Goal: Task Accomplishment & Management: Use online tool/utility

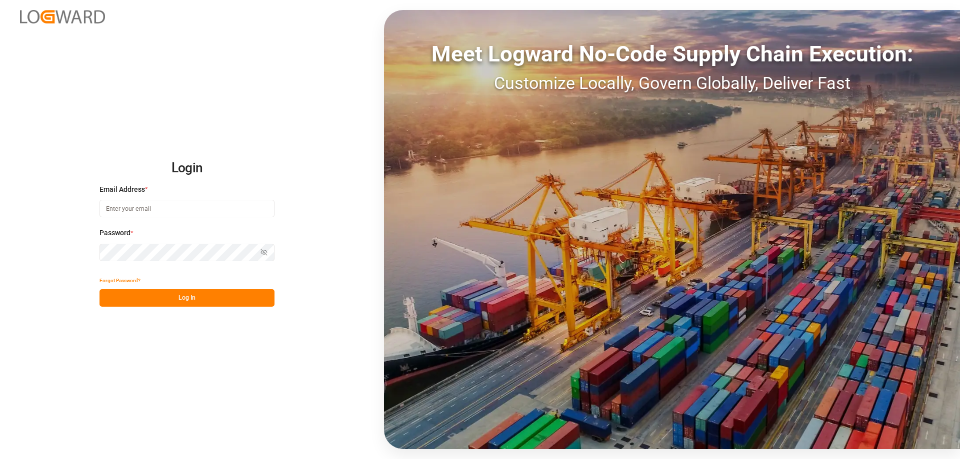
click at [155, 211] on input at bounding box center [186, 208] width 175 height 17
type input "[DOMAIN_NAME][EMAIL_ADDRESS][DOMAIN_NAME]"
click at [179, 299] on button "Log In" at bounding box center [186, 297] width 175 height 17
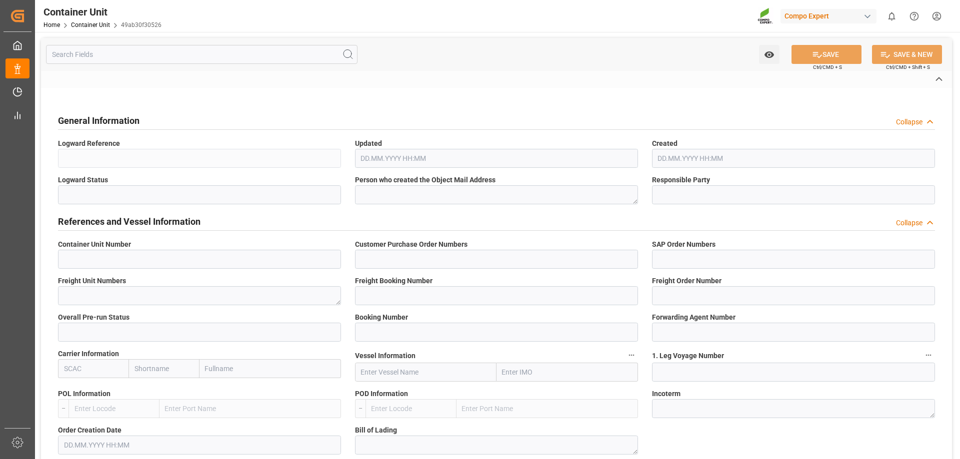
type input "14051937"
type input "0005745688"
type textarea "47587251"
type input "14051879"
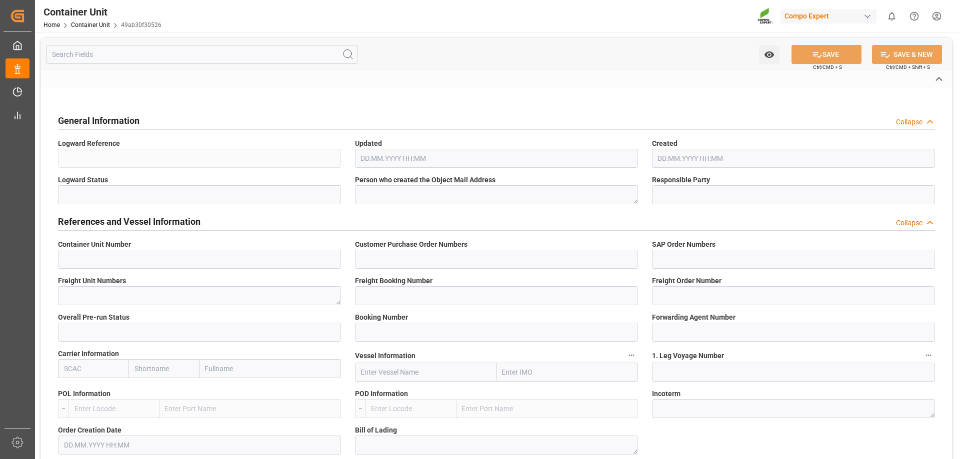
type input "14051937"
type input "1"
type input "6605473"
type input "[GEOGRAPHIC_DATA]"
type input "[GEOGRAPHIC_DATA][PERSON_NAME]"
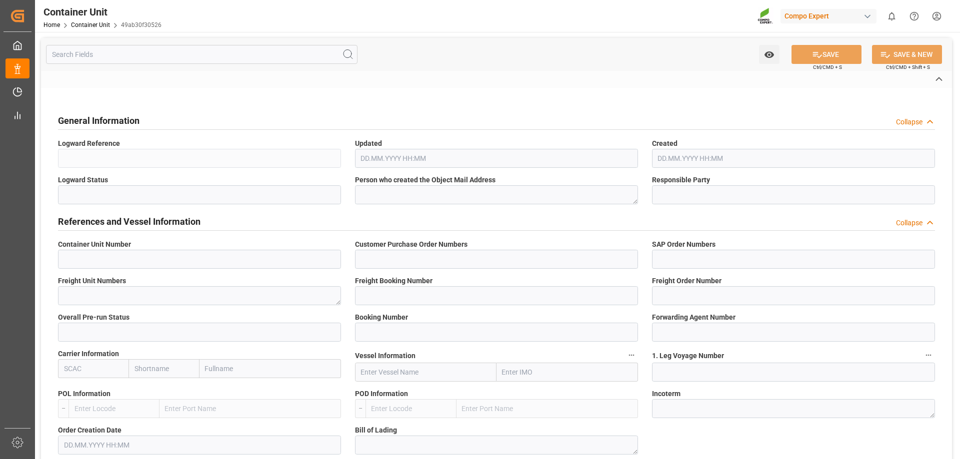
type textarea "CPT"
type input "No"
type input "20GP"
type input "2"
type textarea "30"
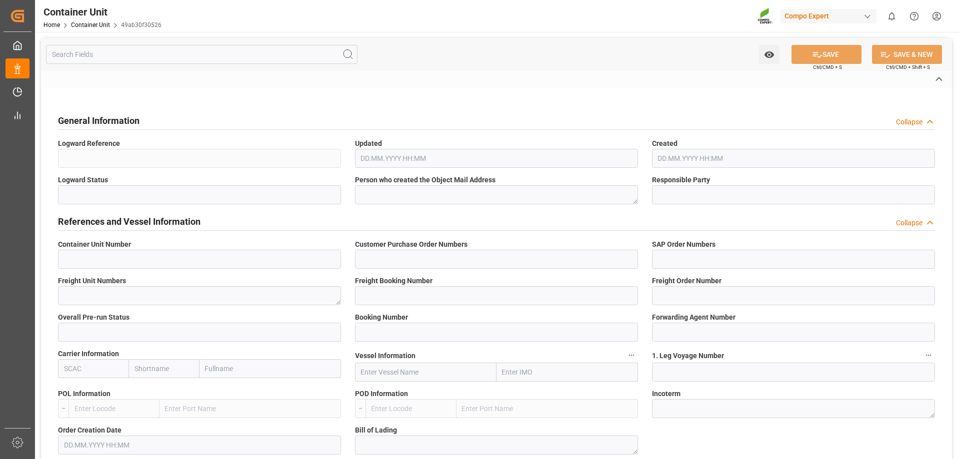
type textarea "Z3"
type input "[DATE]"
type textarea "COMPO Centro de Producción"
type textarea "12600"
type input "[GEOGRAPHIC_DATA]"
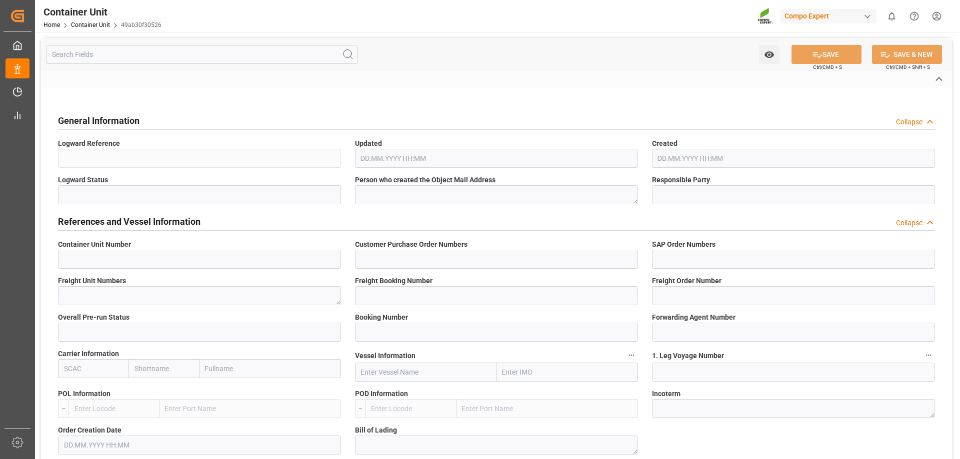
type textarea "38509"
type input "[GEOGRAPHIC_DATA]"
type input "EUR"
type textarea "[DATE]"
type textarea "NPK 15-15-15 25kg (x42) AFR WW;NTC Sol BS Rhizo 25kg (x48) INT;NTC Sol NK-Max16…"
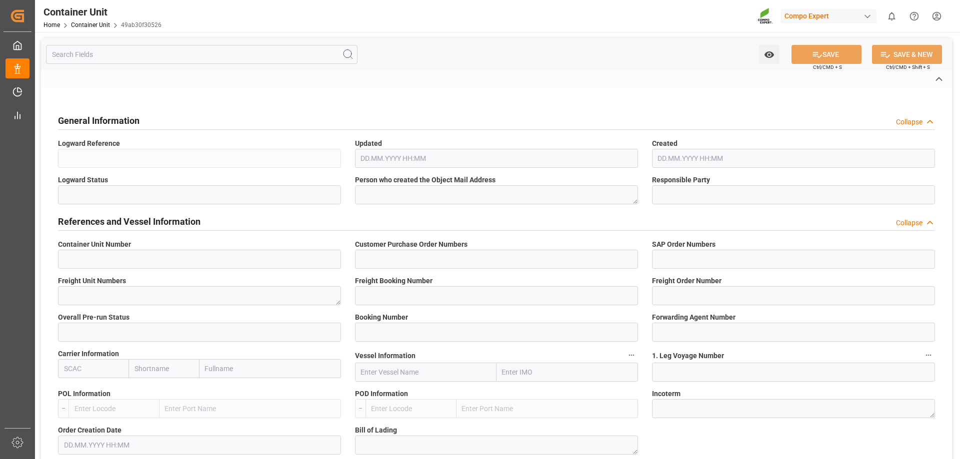
type textarea "4266402011;4251102011;4346502011;4216202011;4239402208;4346602011"
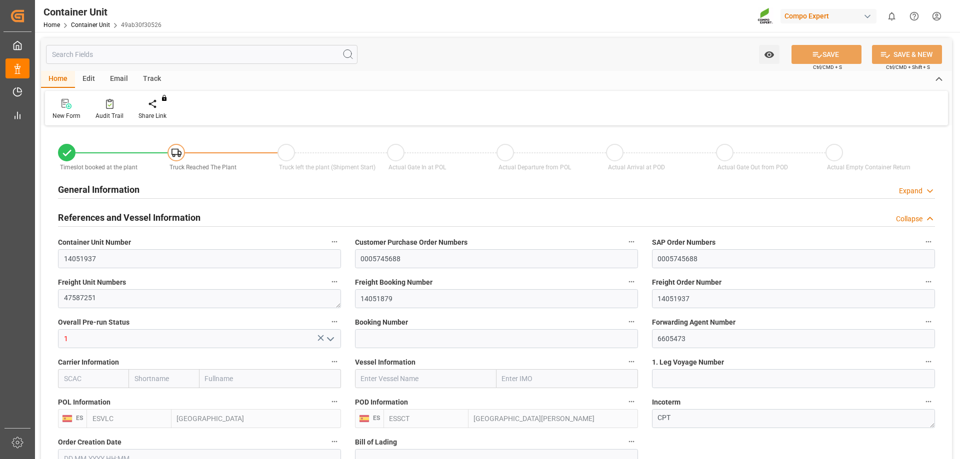
type input "ESVLC"
type input "ESSCT"
type input "7"
type input "0"
type input "8"
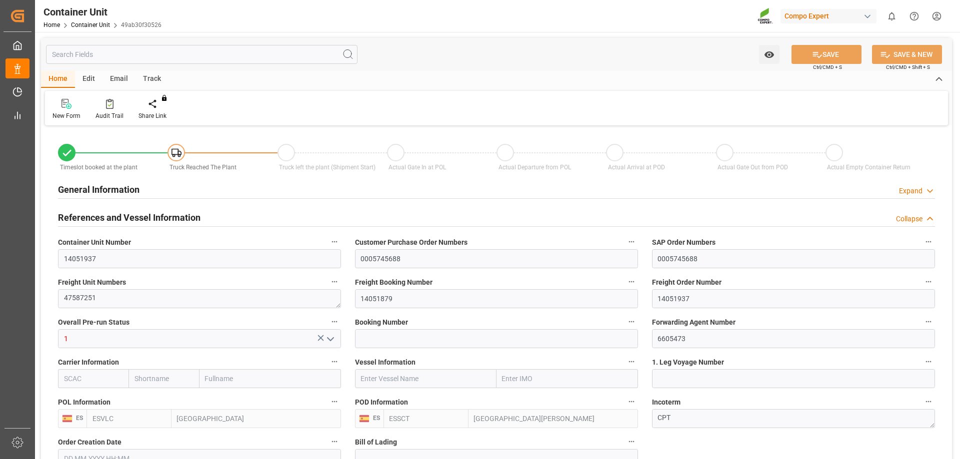
type input "0"
type input "42"
type input "22816.8"
type input "[DATE] 10:52"
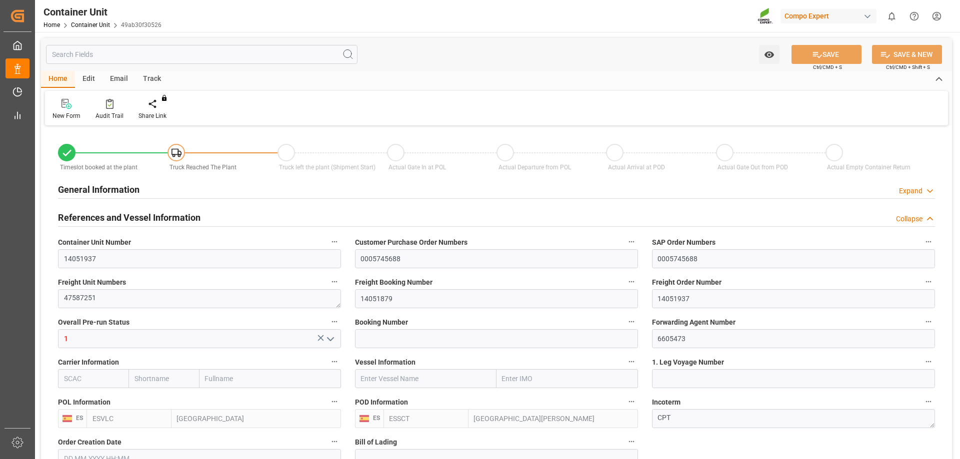
type input "[DATE]"
click at [156, 111] on div "Create Timeslot" at bounding box center [159, 115] width 42 height 9
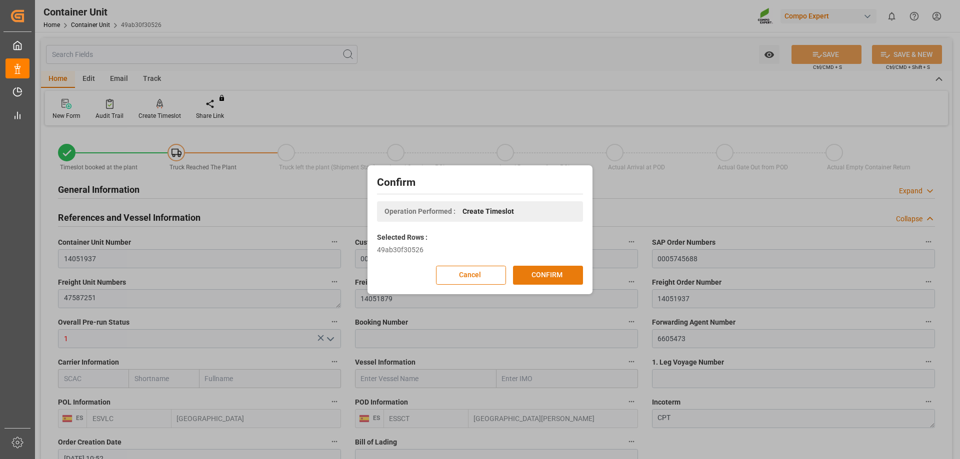
click at [574, 268] on button "CONFIRM" at bounding box center [548, 275] width 70 height 19
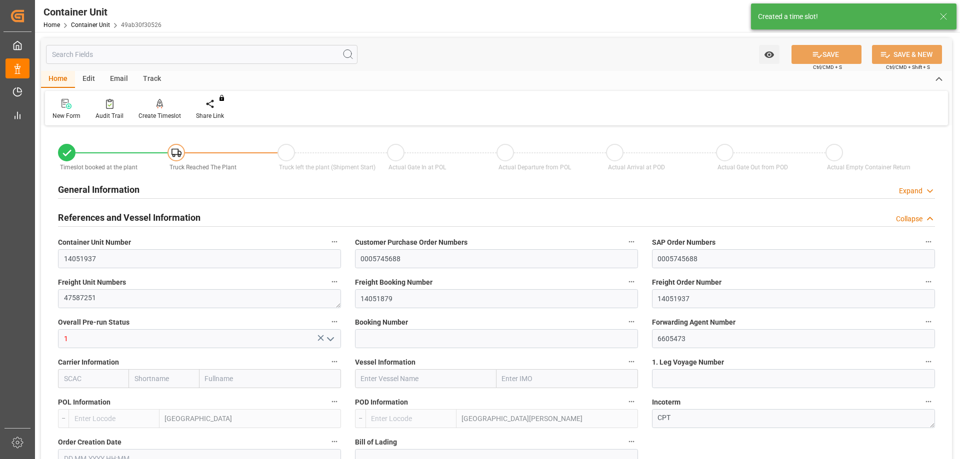
type input "ESVLC"
type input "ESSCT"
type input "7"
type input "0"
type input "8"
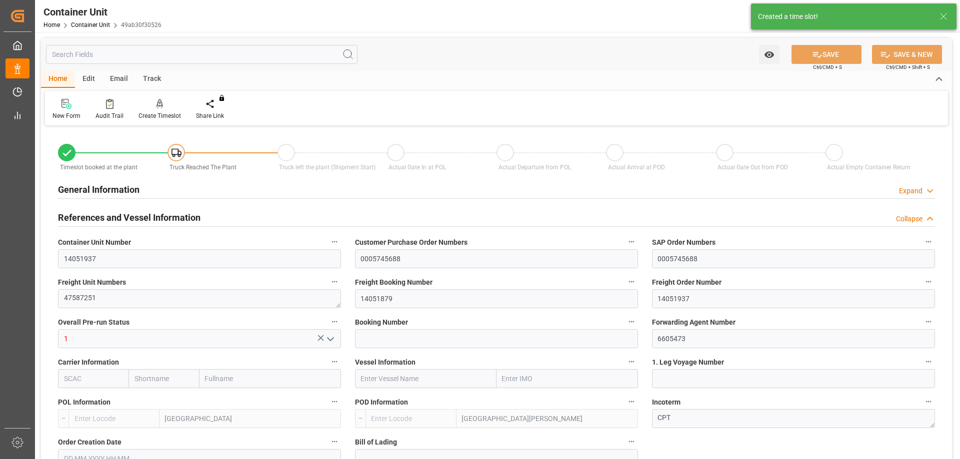
type input "0"
type input "42"
type input "22816.8"
type input "[DATE] 10:52"
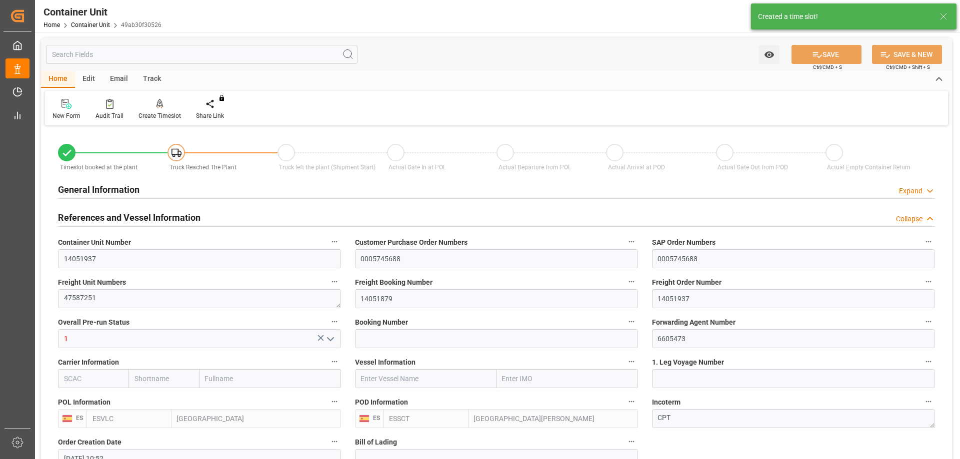
type input "[DATE]"
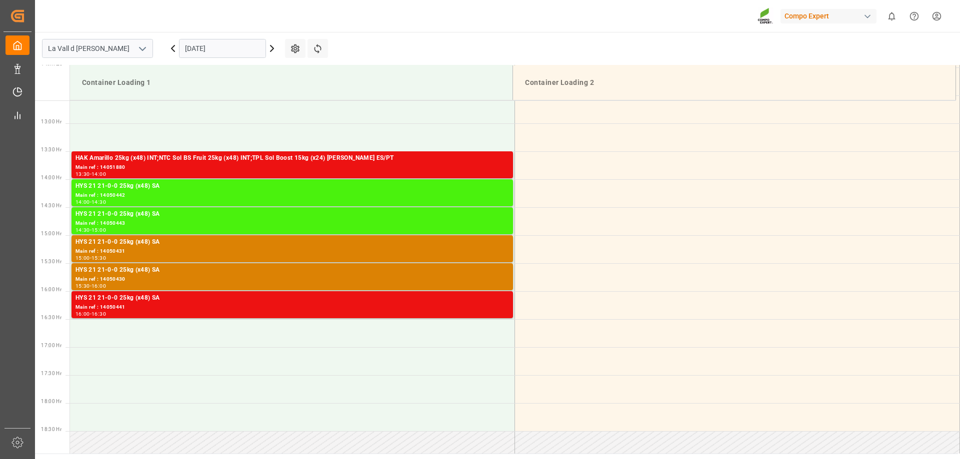
scroll to position [721, 0]
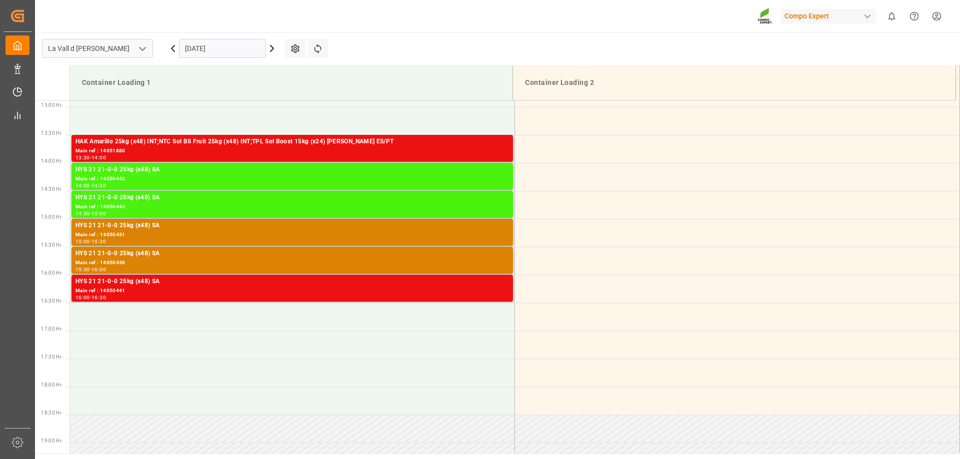
click at [254, 54] on input "03.09.2025" at bounding box center [222, 48] width 87 height 19
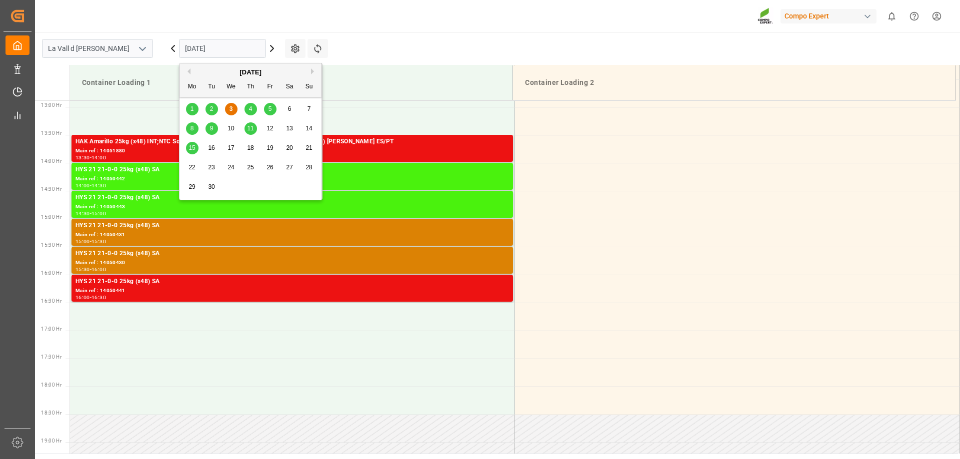
click at [266, 106] on div "5" at bounding box center [270, 109] width 12 height 12
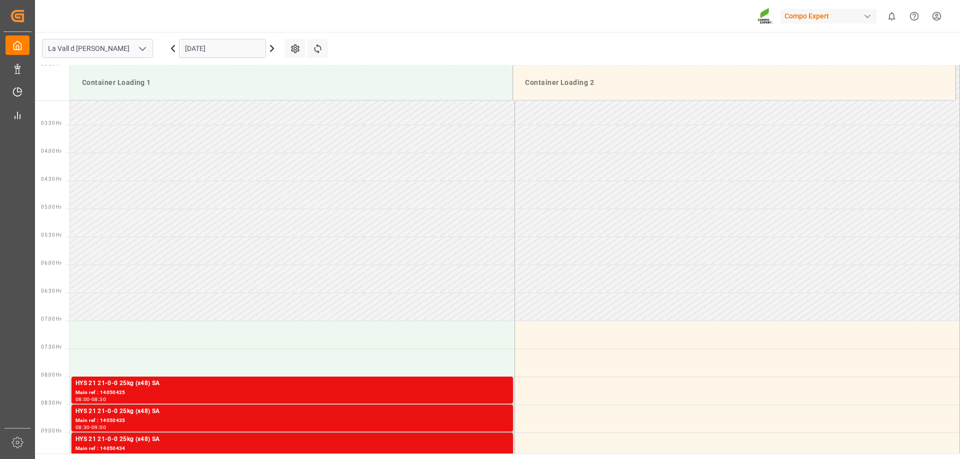
scroll to position [321, 0]
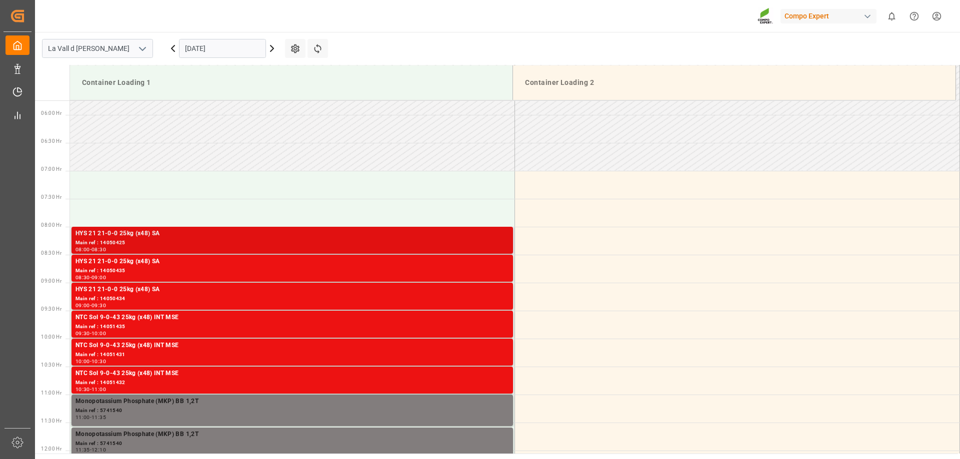
click at [169, 242] on div "Main ref : 14050425" at bounding box center [291, 243] width 433 height 8
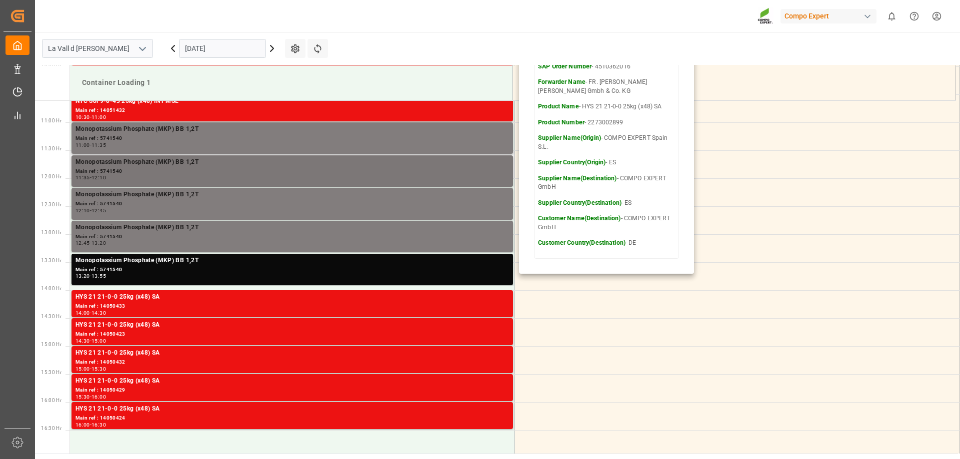
scroll to position [621, 0]
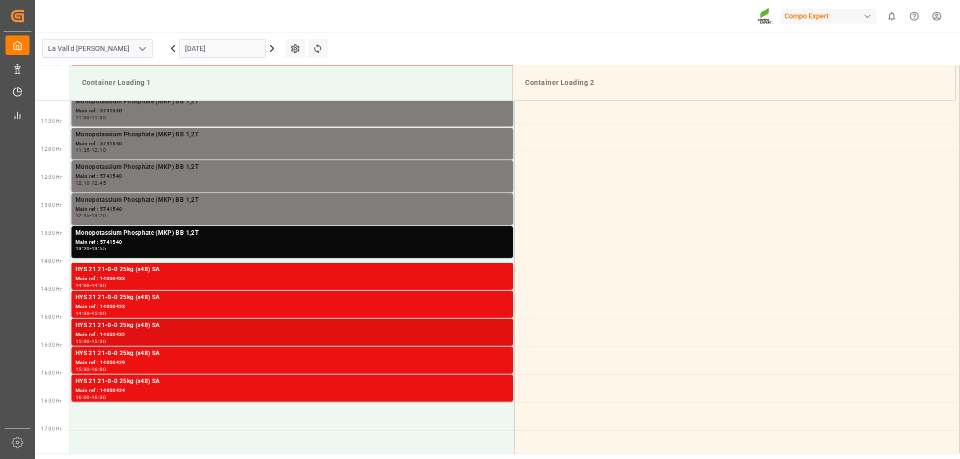
click at [144, 325] on div "HYS 21 21-0-0 25kg (x48) SA" at bounding box center [291, 326] width 433 height 10
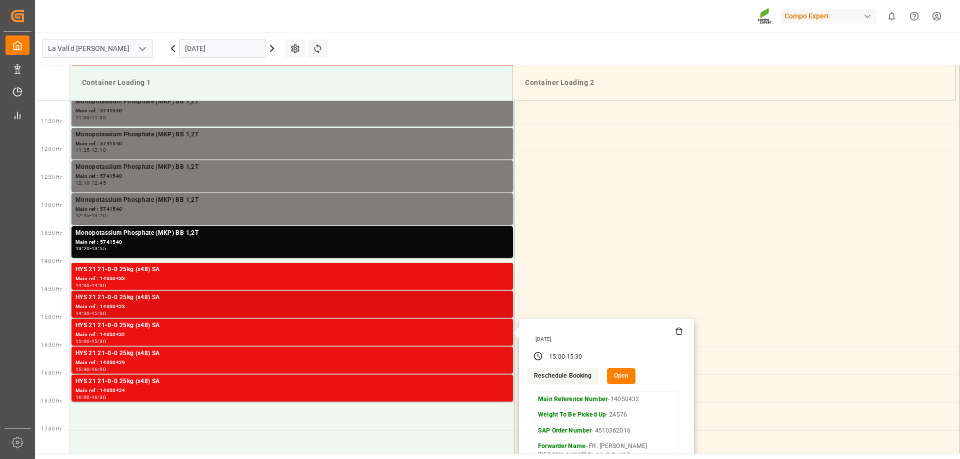
scroll to position [721, 0]
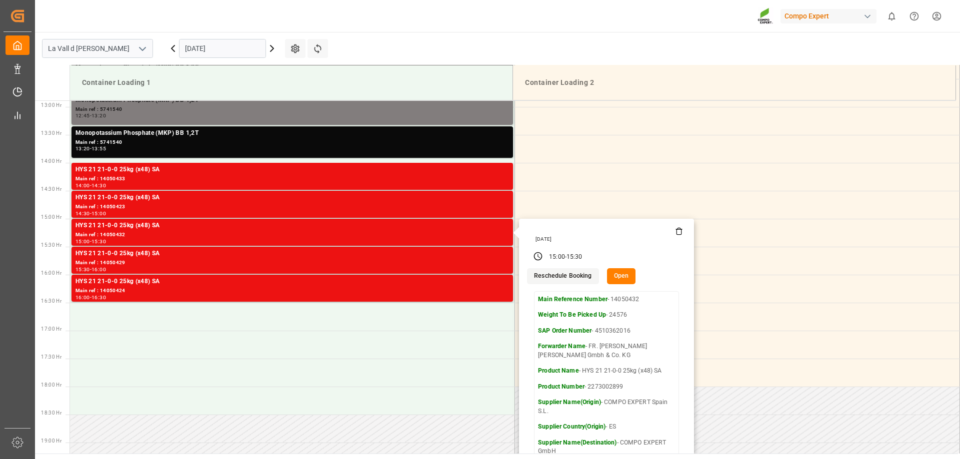
click at [341, 8] on div "Compo Expert 0 Notifications Only show unread All Watching Mark all categories …" at bounding box center [494, 16] width 932 height 32
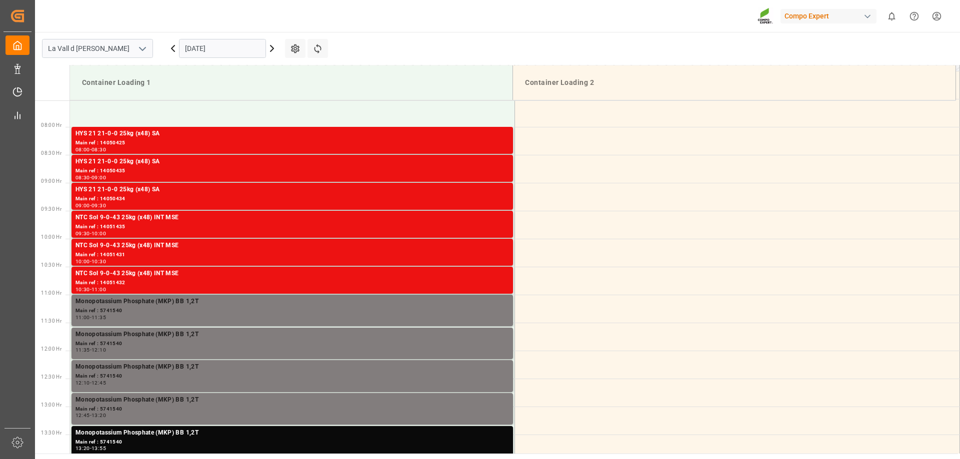
scroll to position [471, 0]
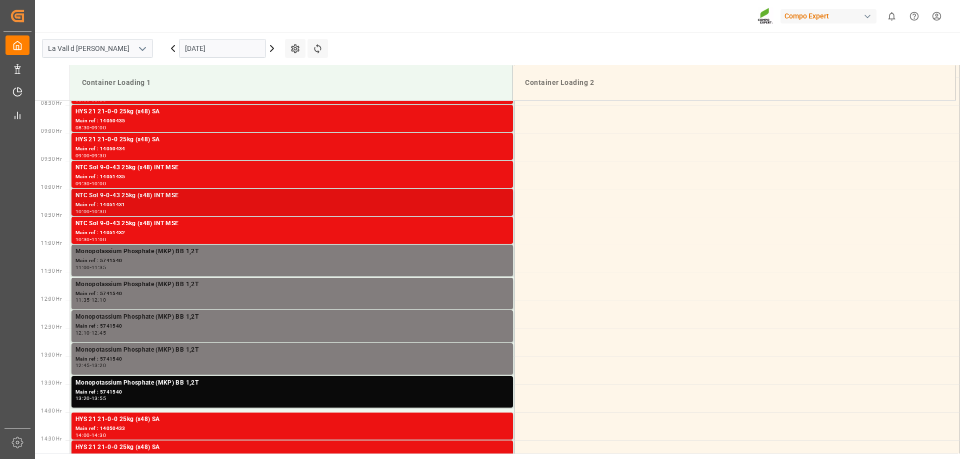
click at [136, 195] on div "NTC Sol 9-0-43 25kg (x48) INT MSE" at bounding box center [291, 196] width 433 height 10
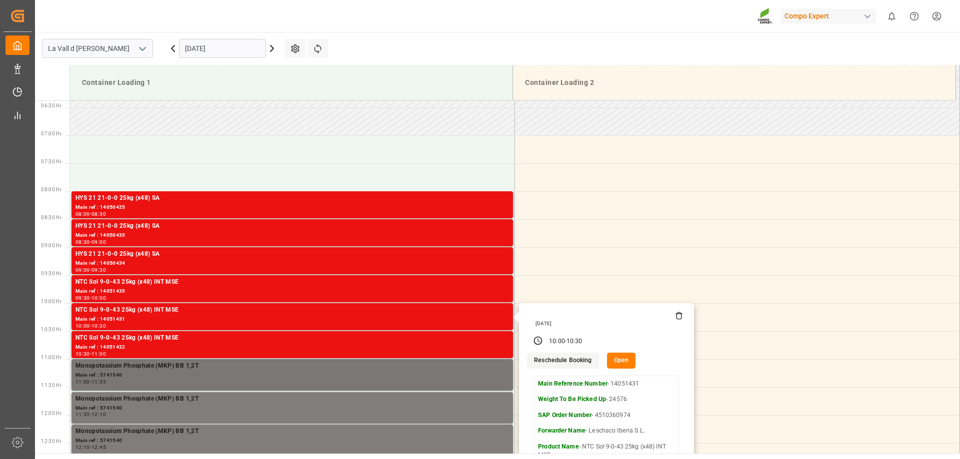
scroll to position [321, 0]
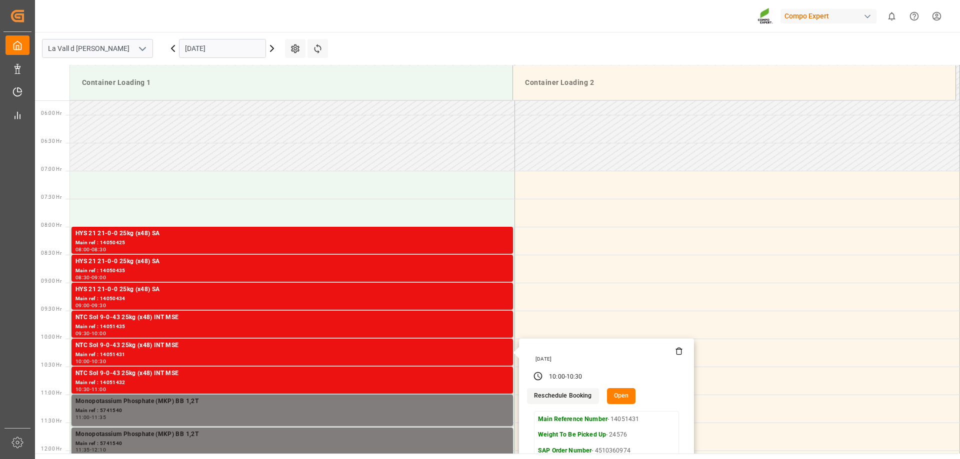
click at [230, 49] on input "05.09.2025" at bounding box center [222, 48] width 87 height 19
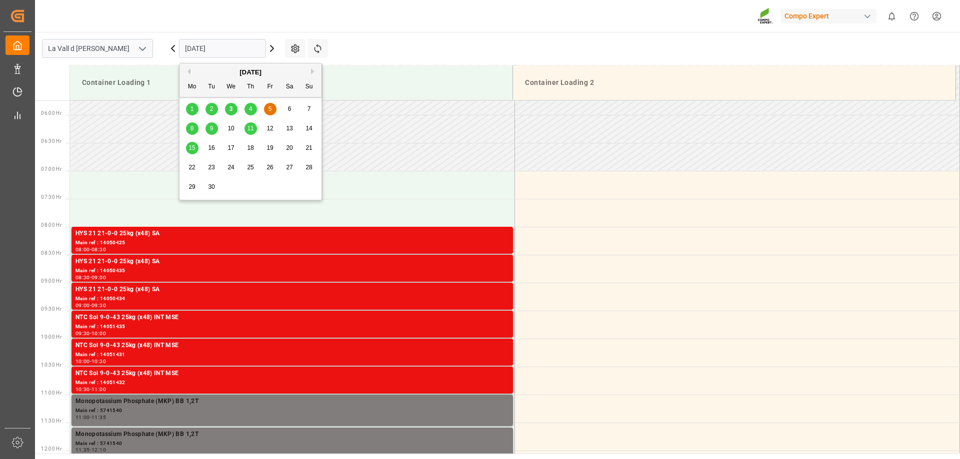
click at [187, 127] on div "8" at bounding box center [192, 129] width 12 height 12
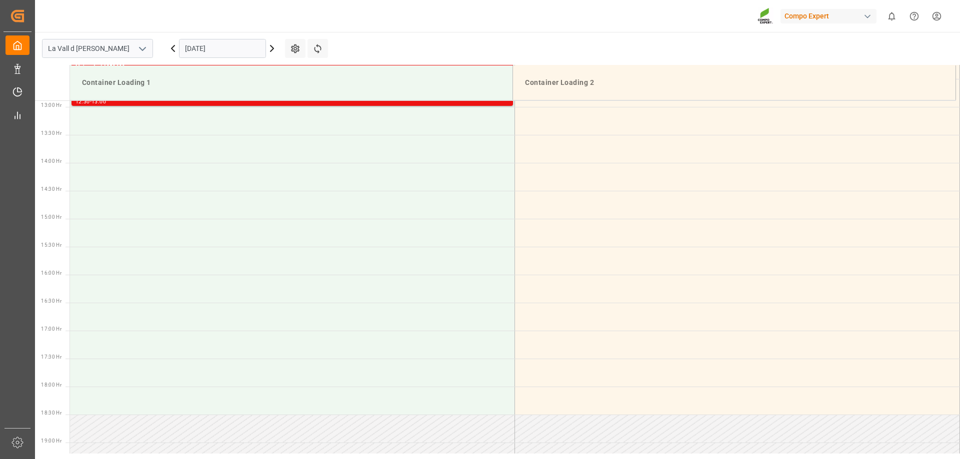
scroll to position [0, 0]
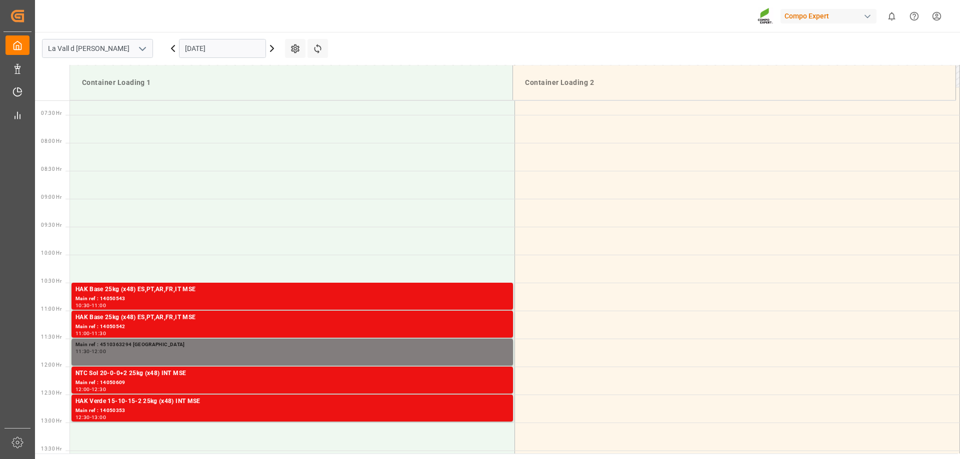
scroll to position [371, 0]
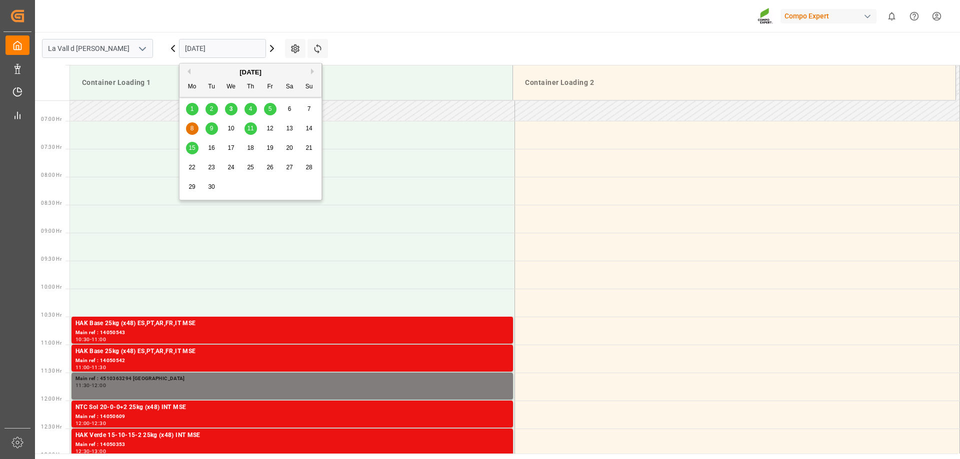
click at [220, 55] on input "08.09.2025" at bounding box center [222, 48] width 87 height 19
click at [249, 109] on span "4" at bounding box center [250, 108] width 3 height 7
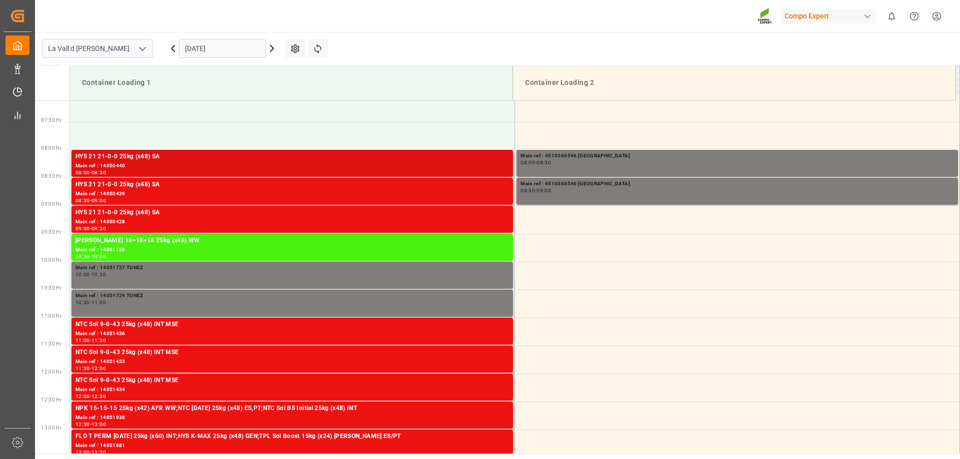
scroll to position [421, 0]
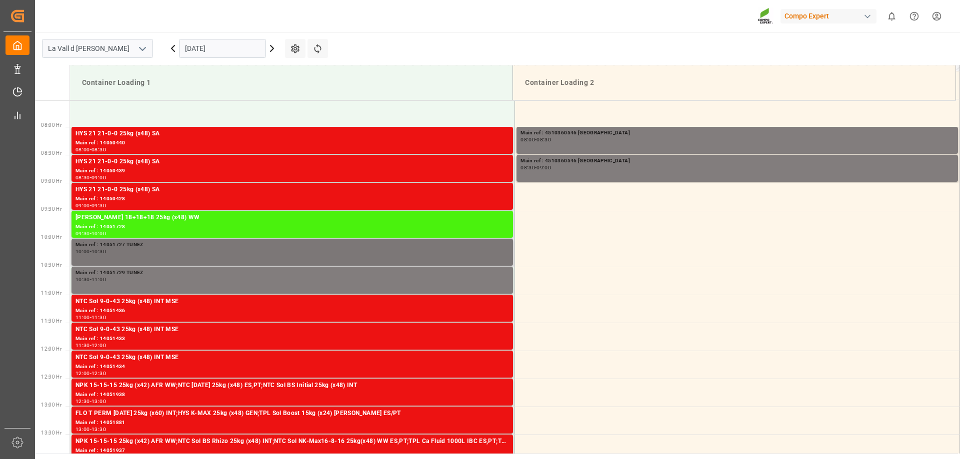
click at [204, 253] on div "10:00 - 10:30" at bounding box center [291, 251] width 433 height 5
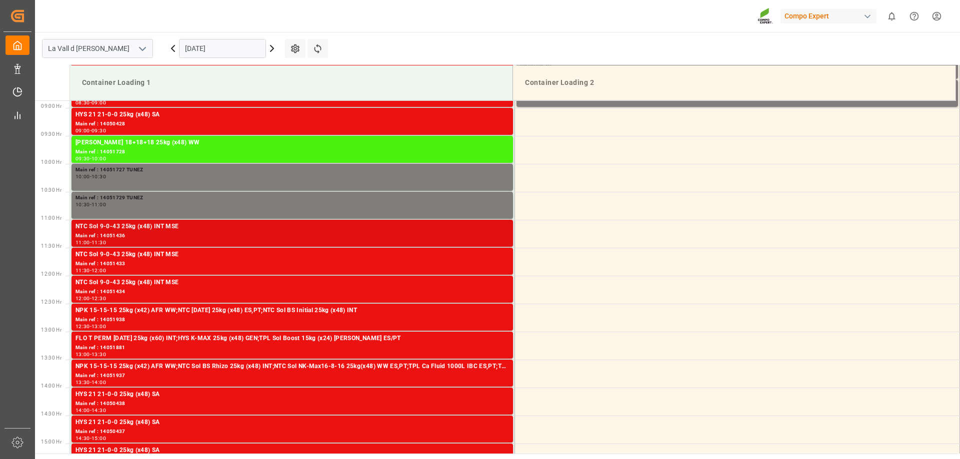
scroll to position [471, 0]
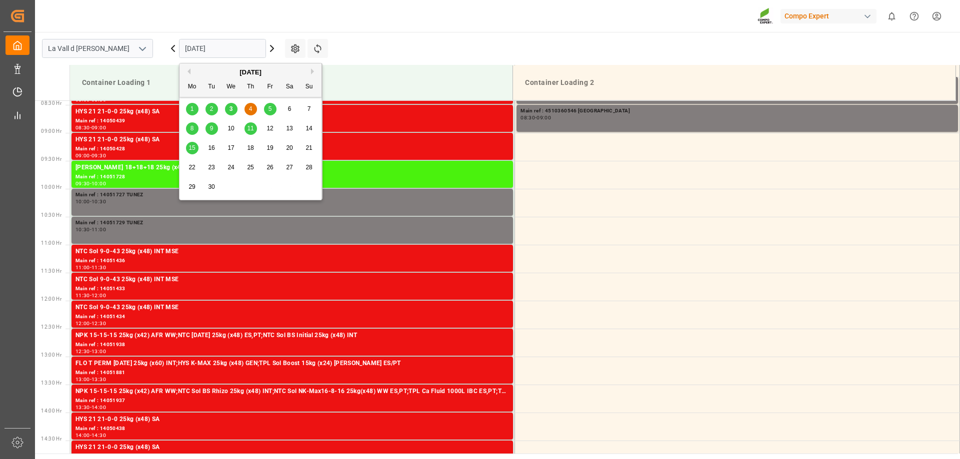
drag, startPoint x: 242, startPoint y: 44, endPoint x: 250, endPoint y: 111, distance: 67.0
click at [241, 48] on input "04.09.2025" at bounding box center [222, 48] width 87 height 19
click at [271, 106] on span "5" at bounding box center [269, 108] width 3 height 7
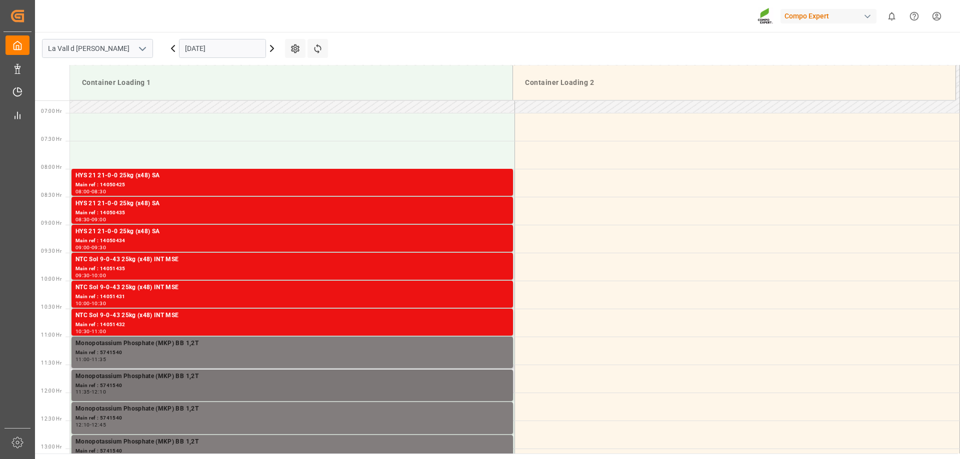
scroll to position [371, 0]
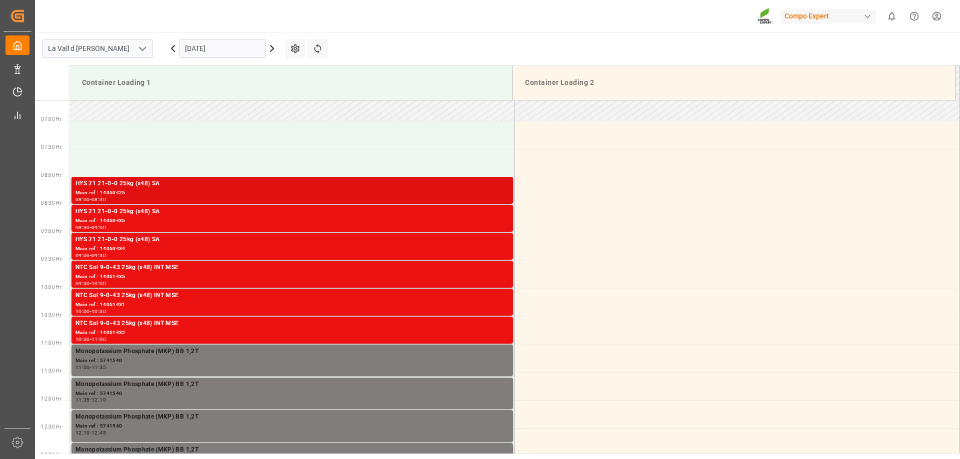
click at [102, 194] on div "Main ref : 14050425" at bounding box center [291, 193] width 433 height 8
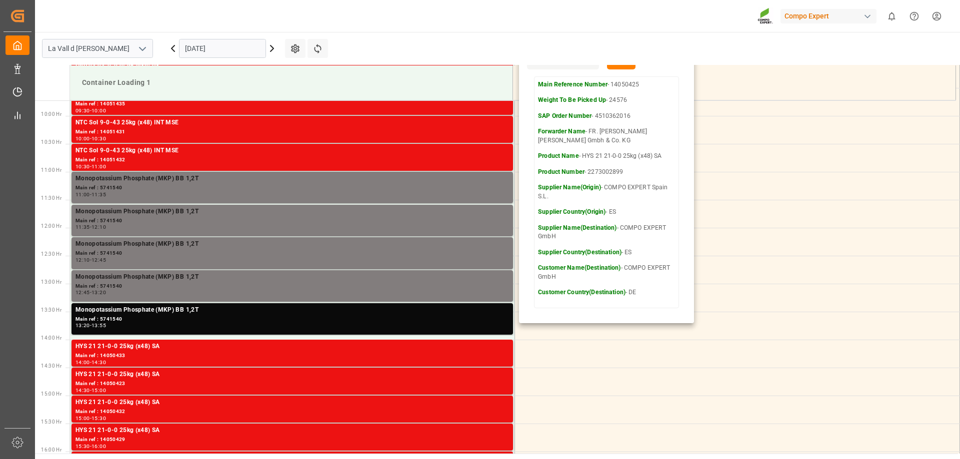
scroll to position [521, 0]
